Goal: Information Seeking & Learning: Check status

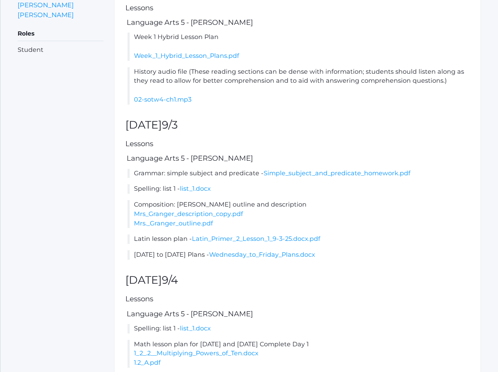
scroll to position [257, 0]
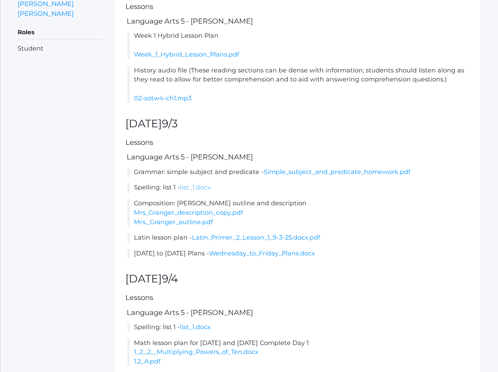
click at [197, 191] on link "list_1.docx" at bounding box center [195, 188] width 31 height 8
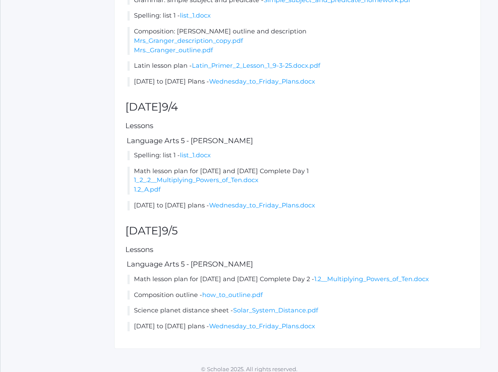
scroll to position [446, 0]
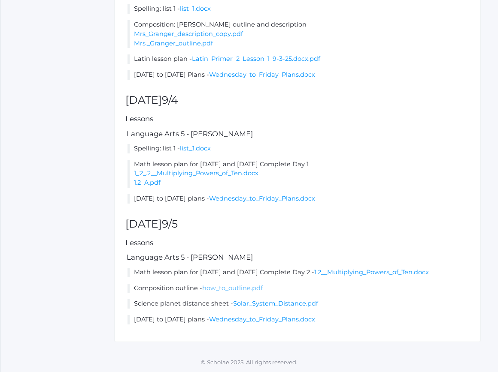
click at [226, 289] on link "how_to_outline.pdf" at bounding box center [232, 288] width 60 height 8
click at [355, 276] on li "Math lesson plan for Thursday and Friday Complete Day 2 - 1.2__Multiplying_Powe…" at bounding box center [298, 272] width 342 height 9
click at [358, 275] on link "1.2__Multiplying_Powers_of_Ten.docx" at bounding box center [371, 272] width 115 height 8
click at [246, 126] on div "Lesson plan for the week of Mon (9/1) - Fri (9/5) prev today next Items This We…" at bounding box center [297, 13] width 366 height 658
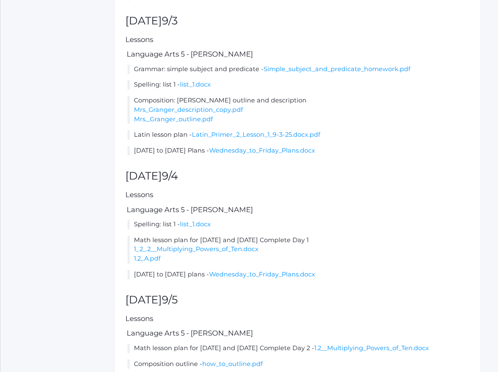
scroll to position [360, 0]
click at [232, 114] on link "Mrs_Granger_description_copy.pdf" at bounding box center [188, 110] width 109 height 8
click at [200, 124] on link "Mrs._Granger_outline.pdf" at bounding box center [173, 120] width 79 height 8
click at [244, 139] on link "Latin_Primer_2_Lesson_1_9-3-25.docx.pdf" at bounding box center [256, 135] width 128 height 8
click at [199, 229] on link "list_1.docx" at bounding box center [195, 225] width 31 height 8
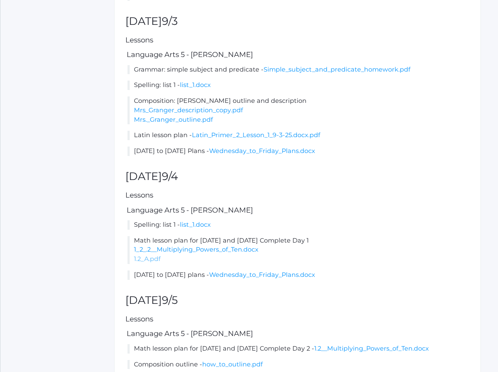
click at [152, 263] on link "1.2_A.pdf" at bounding box center [147, 259] width 27 height 8
click at [229, 323] on h5 "Lessons" at bounding box center [297, 319] width 344 height 8
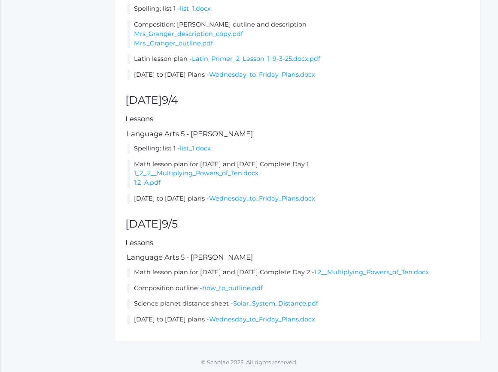
scroll to position [446, 0]
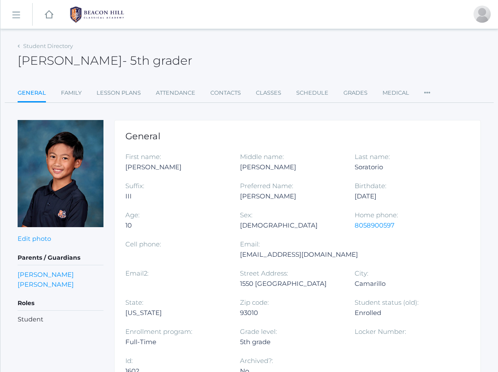
click at [94, 13] on img at bounding box center [97, 14] width 64 height 21
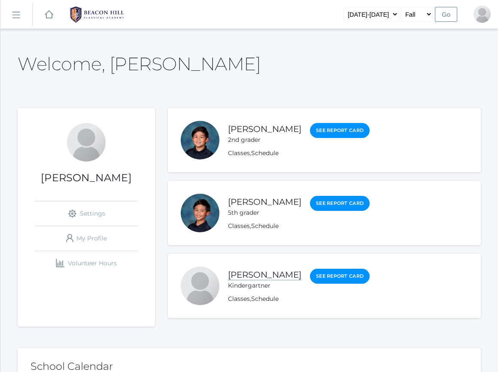
click at [259, 274] on link "Kailo Soratorio" at bounding box center [264, 275] width 73 height 11
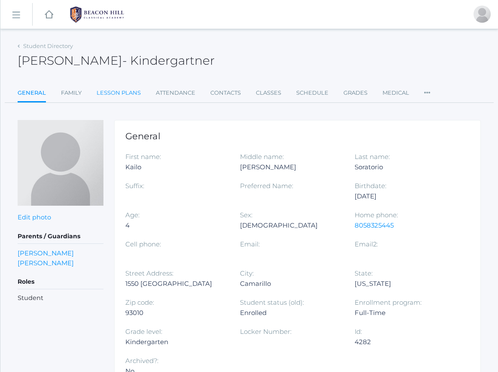
click at [108, 93] on link "Lesson Plans" at bounding box center [119, 92] width 44 height 17
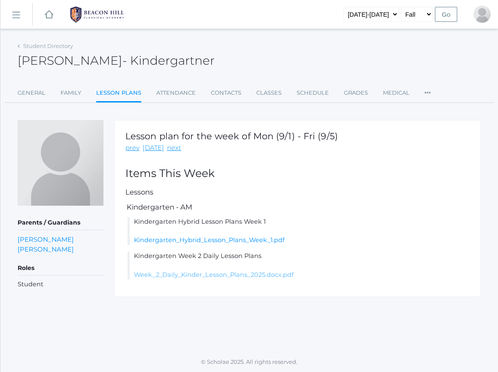
click at [203, 275] on link "Week_2_Daily_Kinder_Lesson_Plans_2025.docx.pdf" at bounding box center [214, 275] width 160 height 8
click at [345, 97] on link "Grades" at bounding box center [356, 92] width 24 height 17
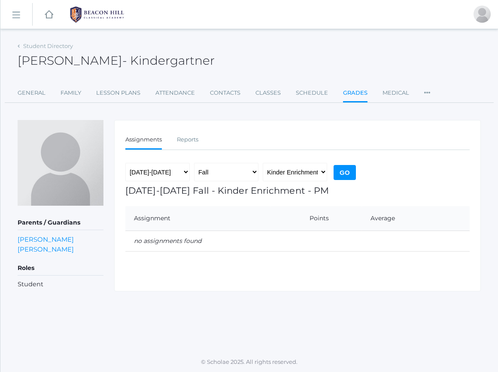
click at [84, 13] on img at bounding box center [97, 14] width 64 height 21
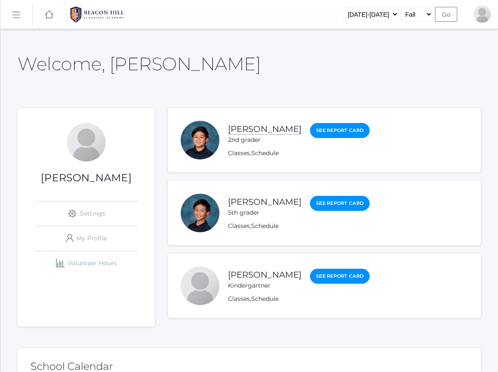
click at [261, 130] on link "Nico Soratorio" at bounding box center [264, 129] width 73 height 11
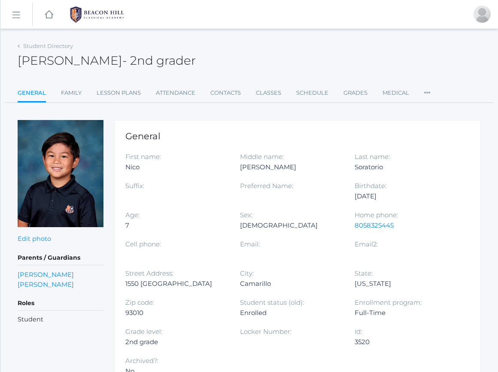
click at [359, 84] on div "Student Directory Nico Soratorio - 2nd grader Nico Soratorio 2nd grader General…" at bounding box center [249, 71] width 463 height 63
click at [356, 96] on link "Grades" at bounding box center [355, 92] width 24 height 17
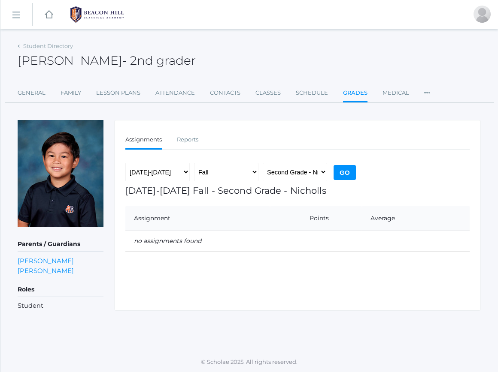
click at [92, 7] on img at bounding box center [97, 14] width 64 height 21
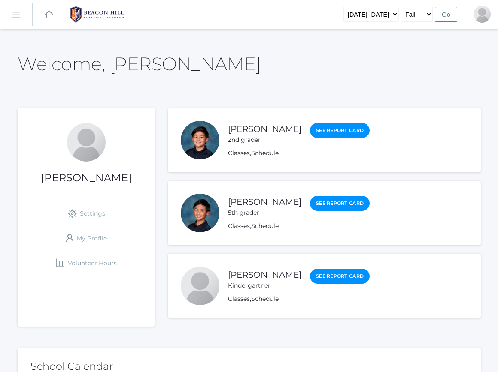
click at [259, 206] on link "Matteo Soratorio" at bounding box center [264, 202] width 73 height 11
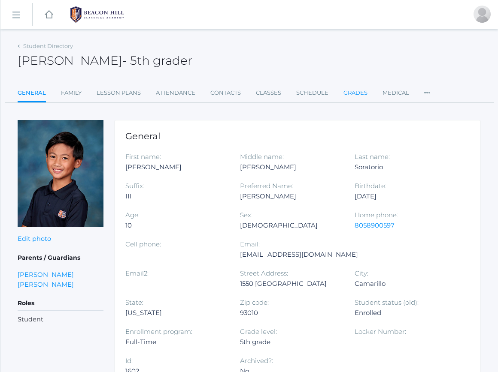
click at [353, 93] on link "Grades" at bounding box center [355, 92] width 24 height 17
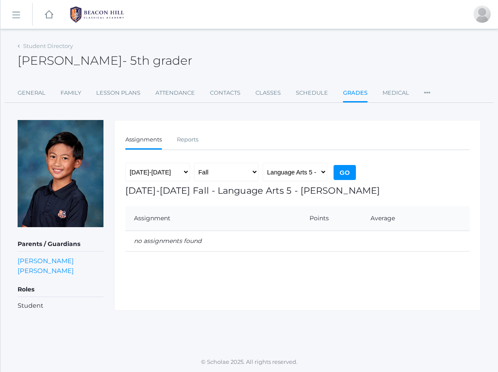
click at [46, 12] on rect at bounding box center [49, 14] width 10 height 10
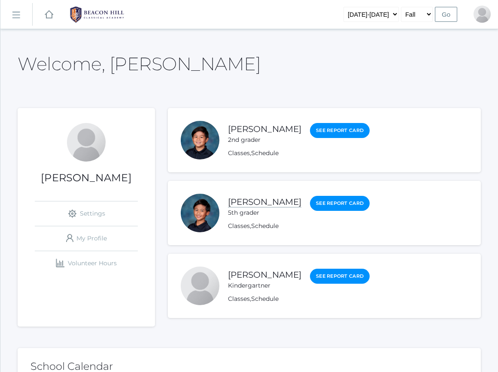
click at [255, 205] on link "Matteo Soratorio" at bounding box center [264, 202] width 73 height 11
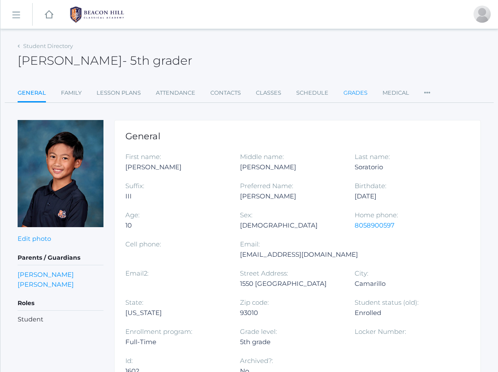
click at [349, 94] on link "Grades" at bounding box center [355, 92] width 24 height 17
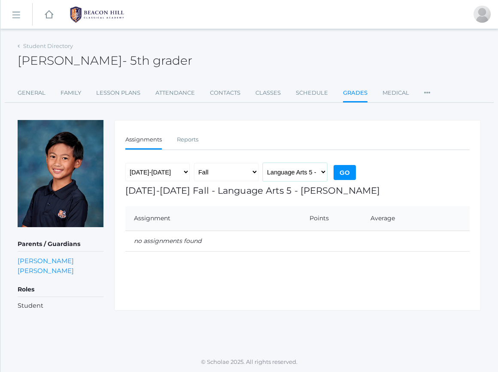
click at [287, 171] on select "Language Arts 5 - Salazar Latin 5 - Salazar Mathematics 5 - Salazar Science 5 -…" at bounding box center [294, 172] width 64 height 19
click at [285, 175] on select "Language Arts 5 - Salazar Latin 5 - Salazar Mathematics 5 - Salazar Science 5 -…" at bounding box center [294, 172] width 64 height 19
click at [287, 174] on select "Language Arts 5 - Salazar Latin 5 - Salazar Mathematics 5 - Salazar Science 5 -…" at bounding box center [294, 172] width 64 height 19
click at [291, 172] on select "Language Arts 5 - Salazar Latin 5 - Salazar Mathematics 5 - Salazar Science 5 -…" at bounding box center [294, 172] width 64 height 19
click at [284, 175] on select "Language Arts 5 - Salazar Latin 5 - Salazar Mathematics 5 - Salazar Science 5 -…" at bounding box center [294, 172] width 64 height 19
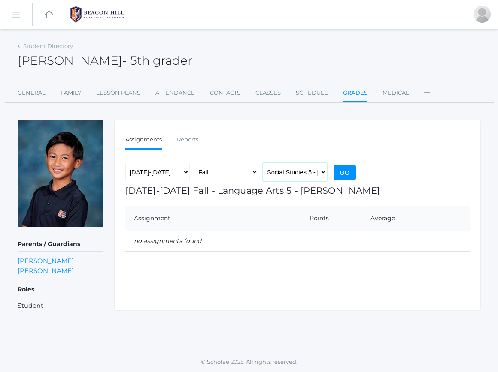
select select "1967"
click at [50, 18] on link "icons/ui/navigation/home Created with Sketch." at bounding box center [49, 14] width 9 height 29
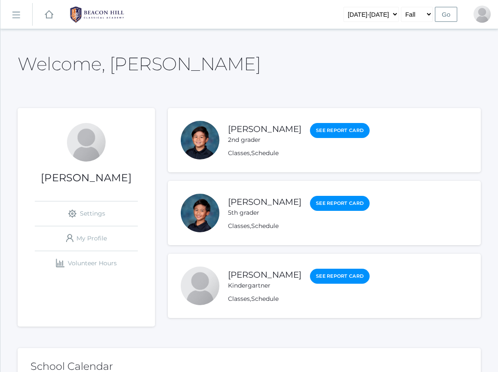
click at [19, 18] on rect at bounding box center [16, 16] width 14 height 14
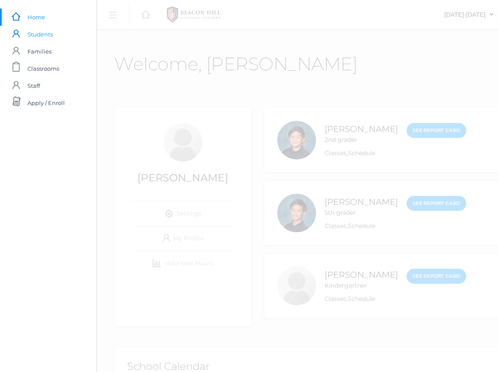
click at [43, 36] on span "Students" at bounding box center [39, 34] width 25 height 17
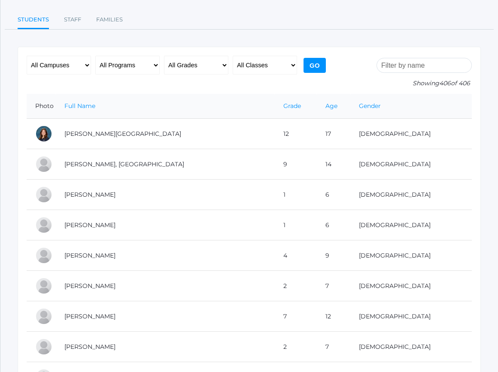
scroll to position [86, 0]
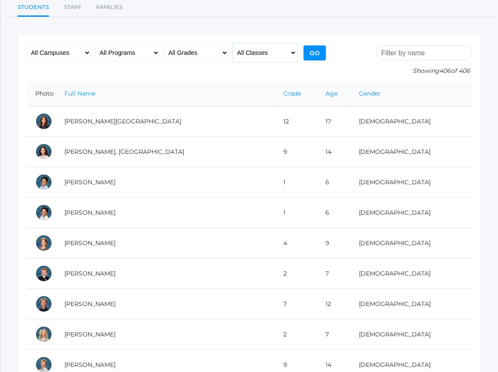
click at [255, 55] on select "All Classes Grammar - *KIND - Kindergarten AM - *KIND - Kindergarten PM - *KNDC…" at bounding box center [264, 52] width 64 height 19
click at [314, 51] on input "Go" at bounding box center [314, 52] width 22 height 15
click at [256, 51] on select "All Classes Grammar - *KIND - Kindergarten AM - *KIND - Kindergarten PM - *KNDC…" at bounding box center [264, 52] width 64 height 19
select select "1957"
click at [314, 52] on input "Go" at bounding box center [314, 52] width 22 height 15
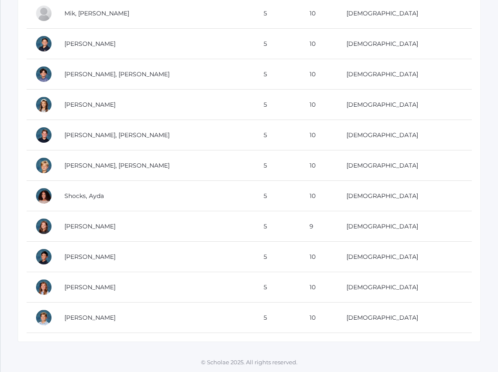
scroll to position [468, 0]
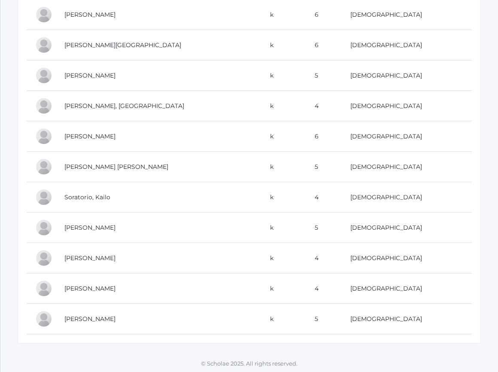
scroll to position [499, 0]
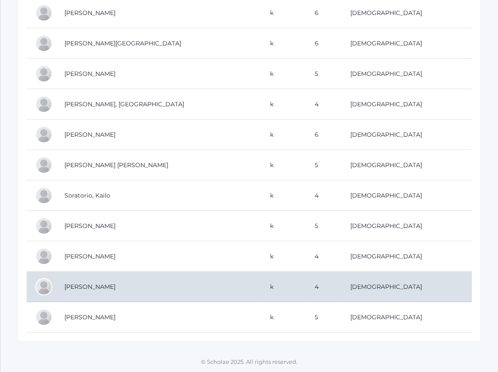
click at [176, 297] on td "Zacharia, Elias" at bounding box center [158, 287] width 205 height 30
click at [337, 287] on td "4" at bounding box center [324, 287] width 36 height 30
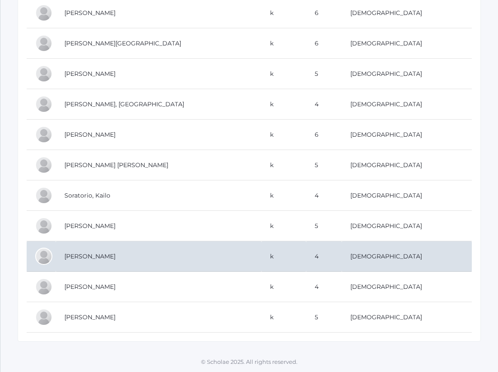
click at [334, 262] on td "4" at bounding box center [324, 256] width 36 height 30
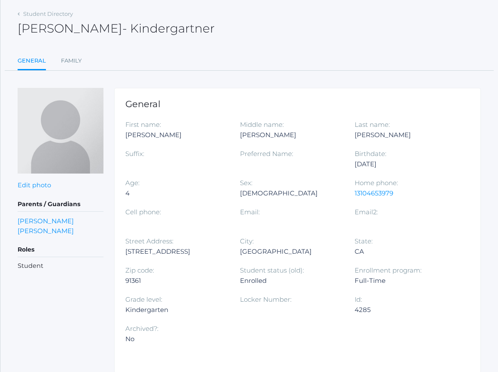
scroll to position [34, 0]
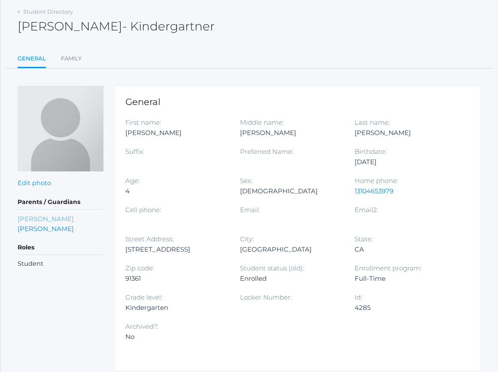
click at [56, 219] on link "Tyler Zacharia" at bounding box center [46, 219] width 56 height 10
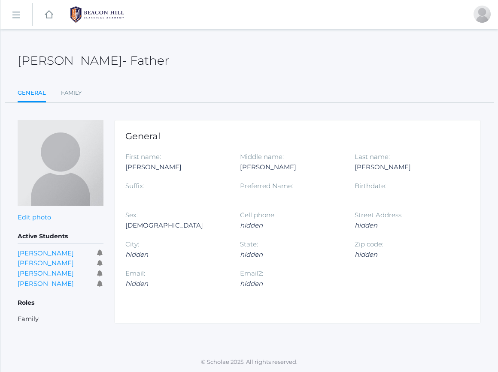
scroll to position [34, 0]
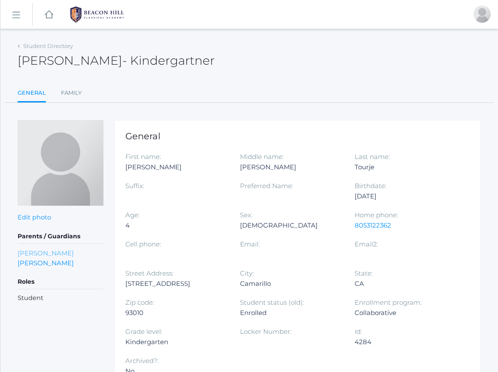
click at [45, 254] on link "[PERSON_NAME]" at bounding box center [46, 253] width 56 height 10
click at [43, 262] on link "[PERSON_NAME]" at bounding box center [46, 263] width 56 height 10
